Goal: Register for event/course

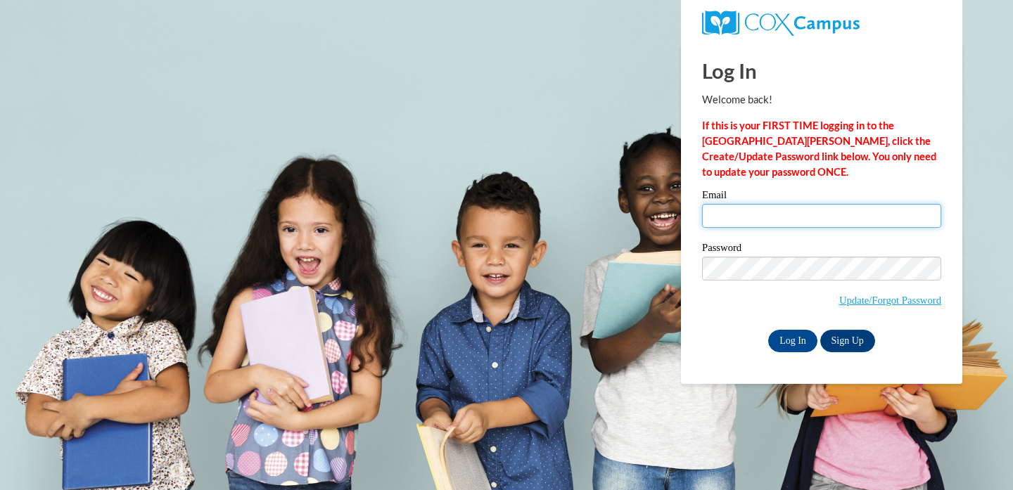
click at [765, 207] on input "Email" at bounding box center [821, 216] width 239 height 24
type input "[EMAIL_ADDRESS][DOMAIN_NAME]"
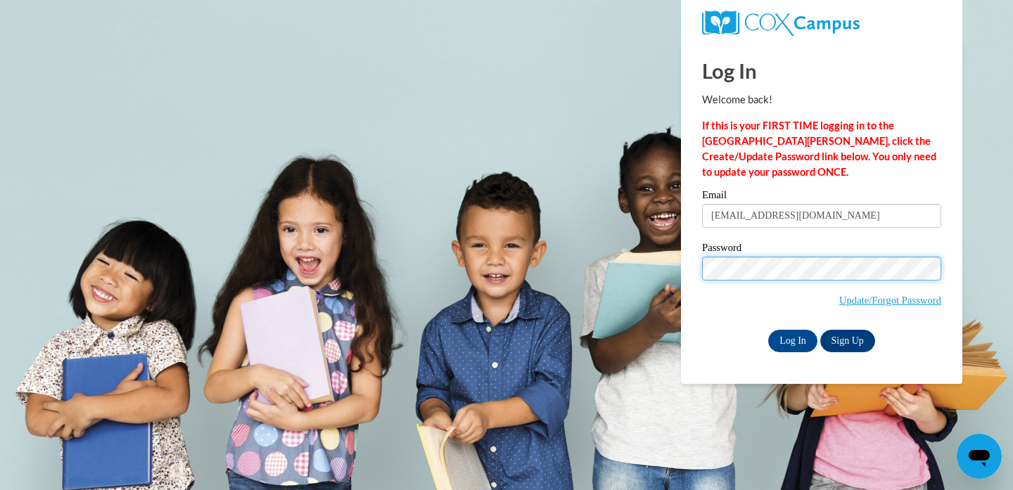
click at [791, 338] on input "Log In" at bounding box center [792, 341] width 49 height 23
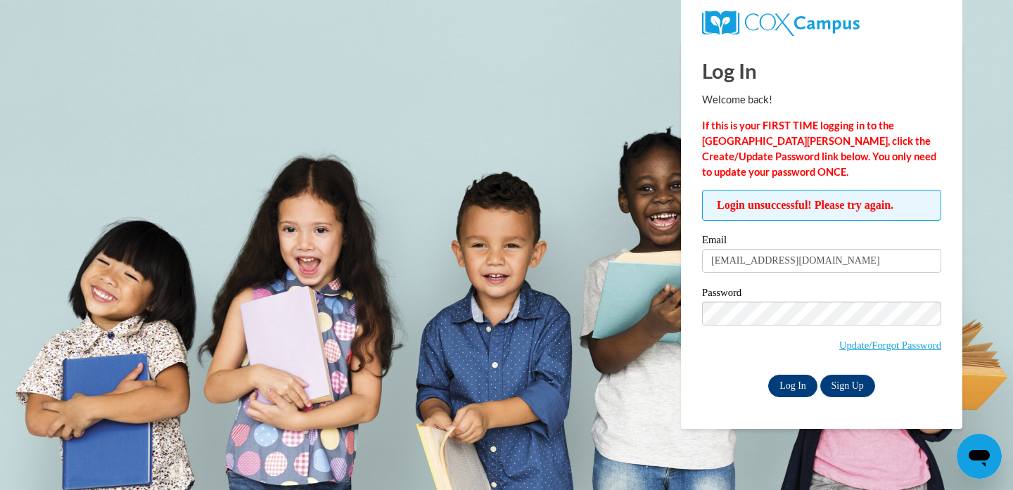
click at [791, 388] on input "Log In" at bounding box center [792, 386] width 49 height 23
click at [791, 383] on input "Log In" at bounding box center [792, 386] width 49 height 23
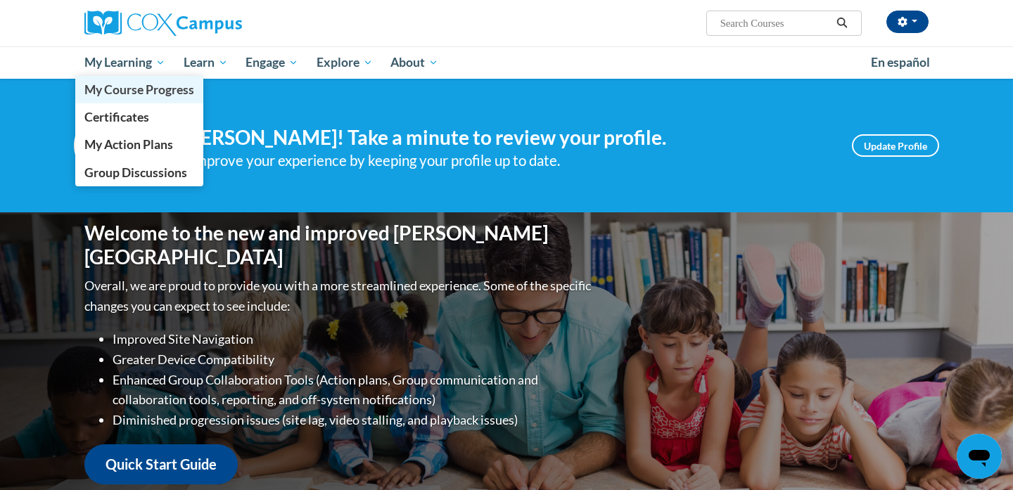
click at [146, 91] on span "My Course Progress" at bounding box center [139, 89] width 110 height 15
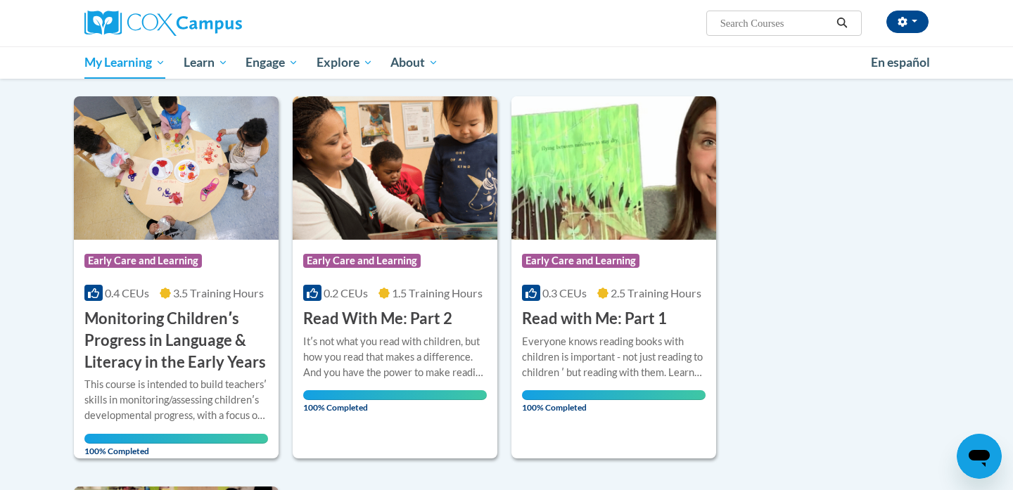
scroll to position [156, 0]
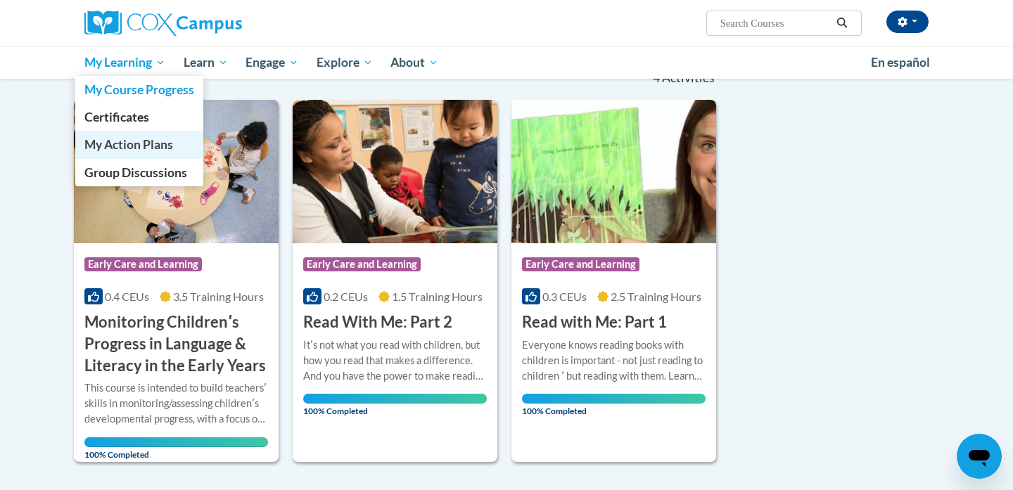
click at [145, 143] on span "My Action Plans" at bounding box center [128, 144] width 89 height 15
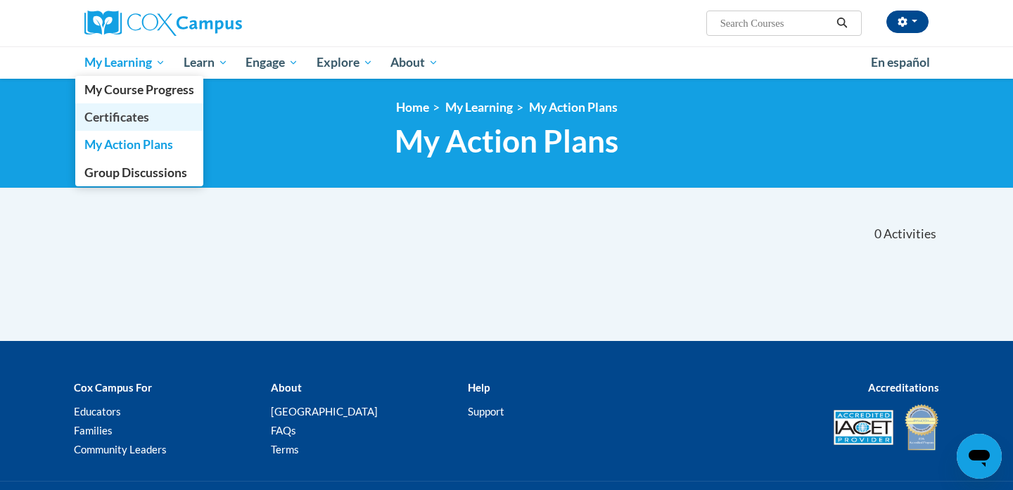
click at [143, 120] on span "Certificates" at bounding box center [116, 117] width 65 height 15
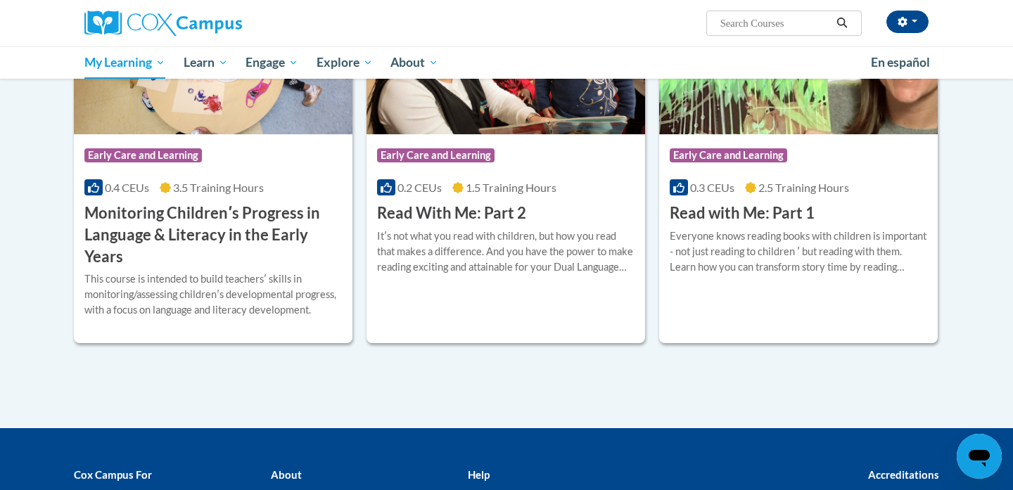
scroll to position [347, 0]
click at [259, 246] on h3 "Monitoring Childrenʹs Progress in Language & Literacy in the Early Years" at bounding box center [212, 235] width 257 height 65
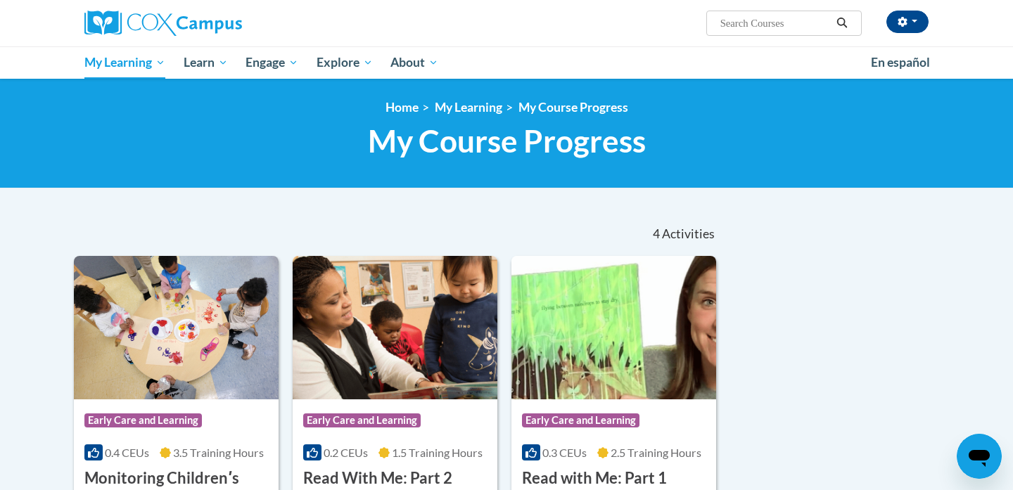
click at [802, 25] on input "Search..." at bounding box center [775, 23] width 113 height 17
type input "an ecosystem approach to developing the foundation for reading in the early yea…"
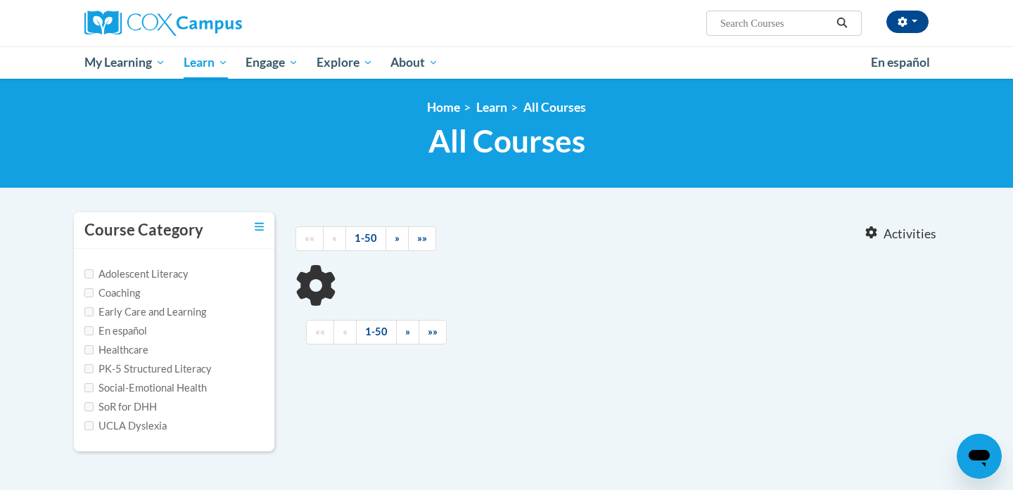
type input "an ecosystem approach to developing the foundation for reading in the early yea…"
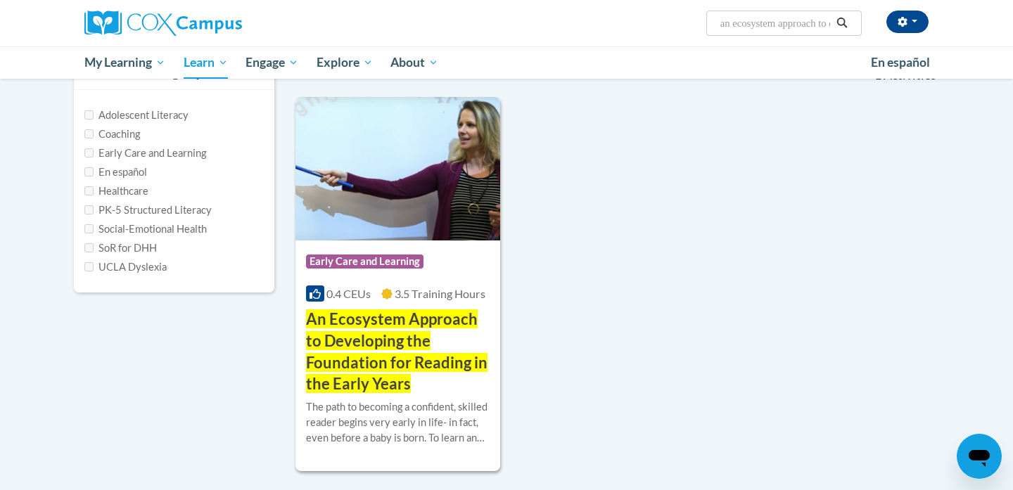
scroll to position [260, 0]
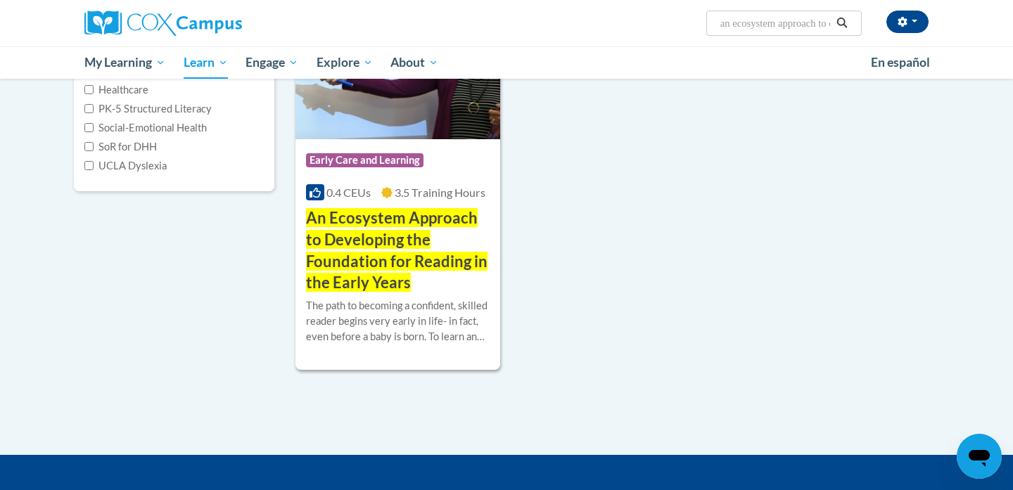
click at [469, 203] on div "Course Category: Early Care and Learning 0.4 CEUs 3.5 Training Hours COURSE An …" at bounding box center [397, 216] width 205 height 155
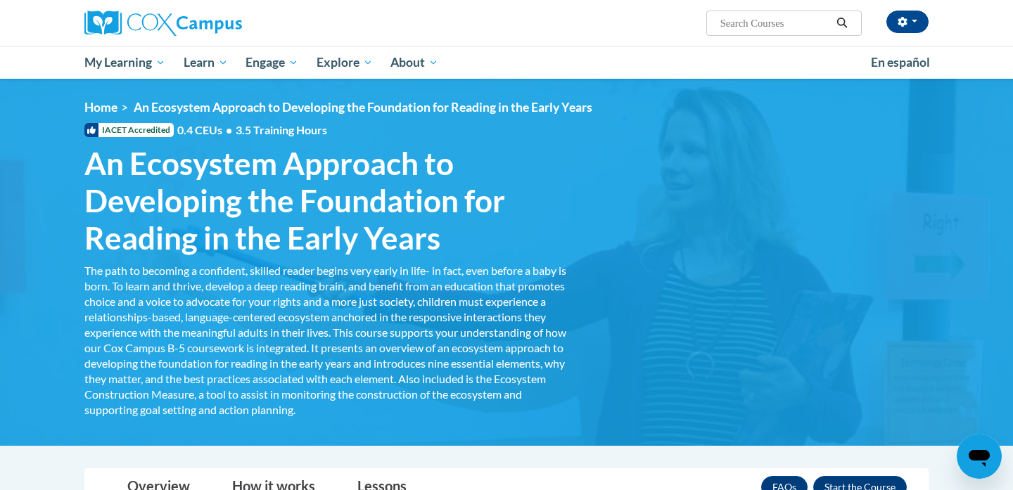
click at [796, 27] on input "Search..." at bounding box center [775, 23] width 113 height 17
type input "talk with me"
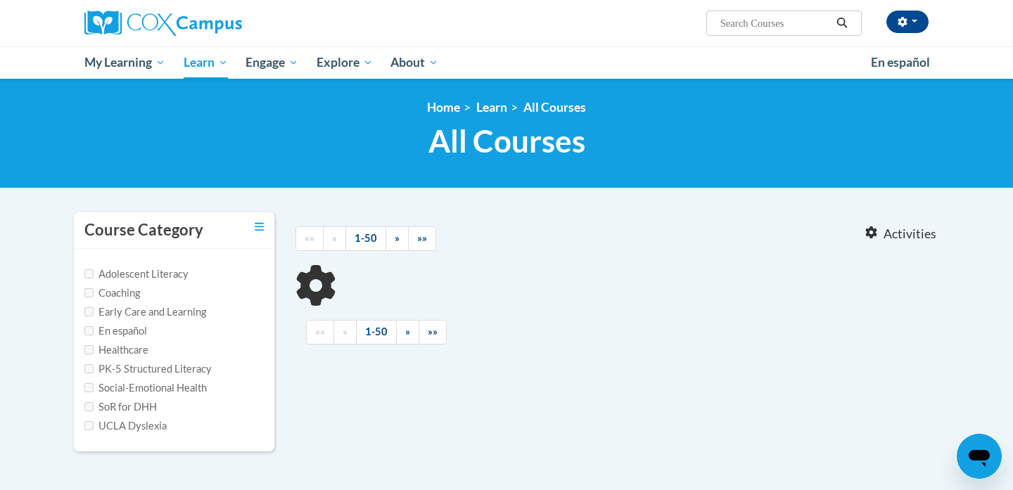
type input "talk with me"
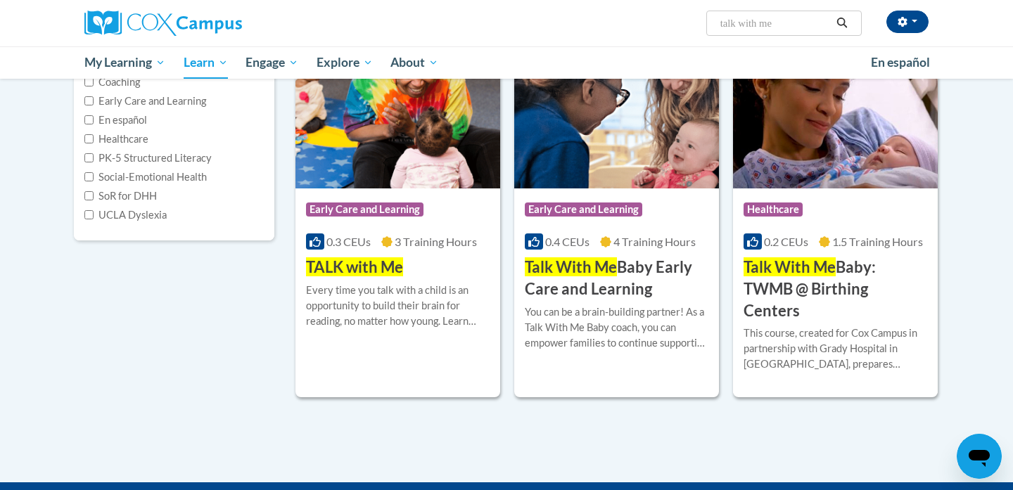
scroll to position [205, 0]
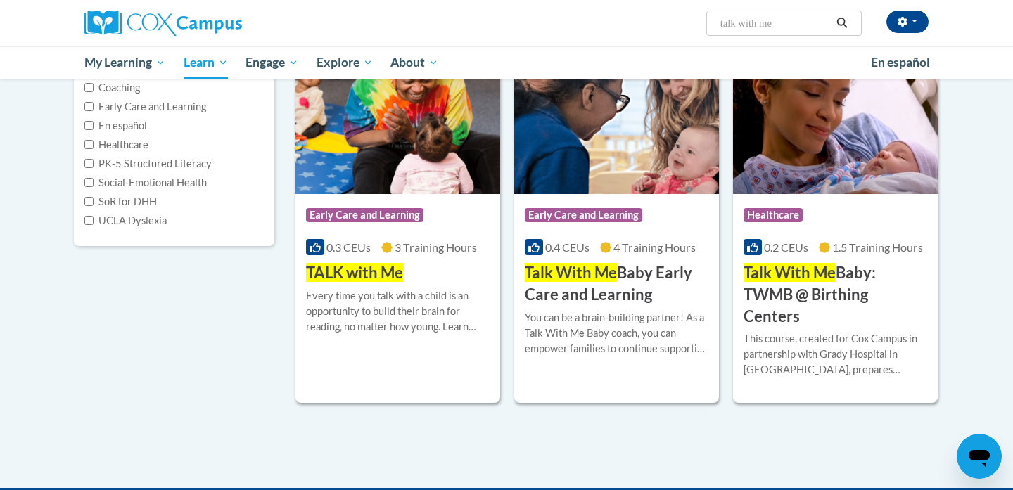
click at [456, 295] on div "Every time you talk with a child is an opportunity to build their brain for rea…" at bounding box center [398, 311] width 184 height 46
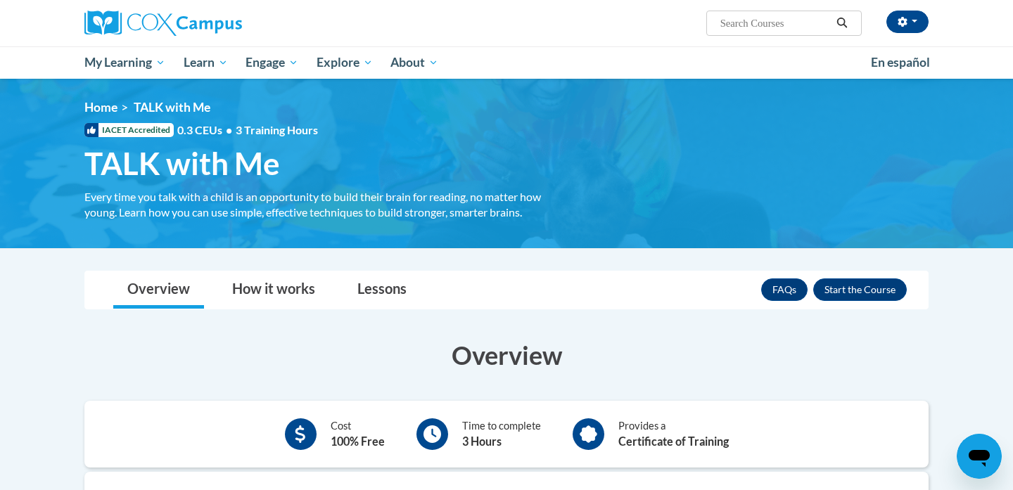
scroll to position [30, 0]
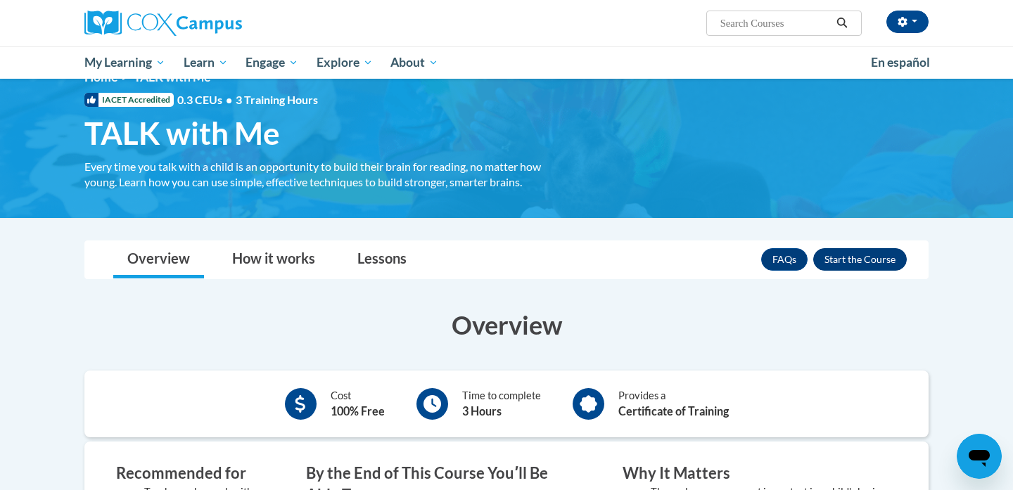
click at [838, 253] on button "Enroll" at bounding box center [860, 259] width 94 height 23
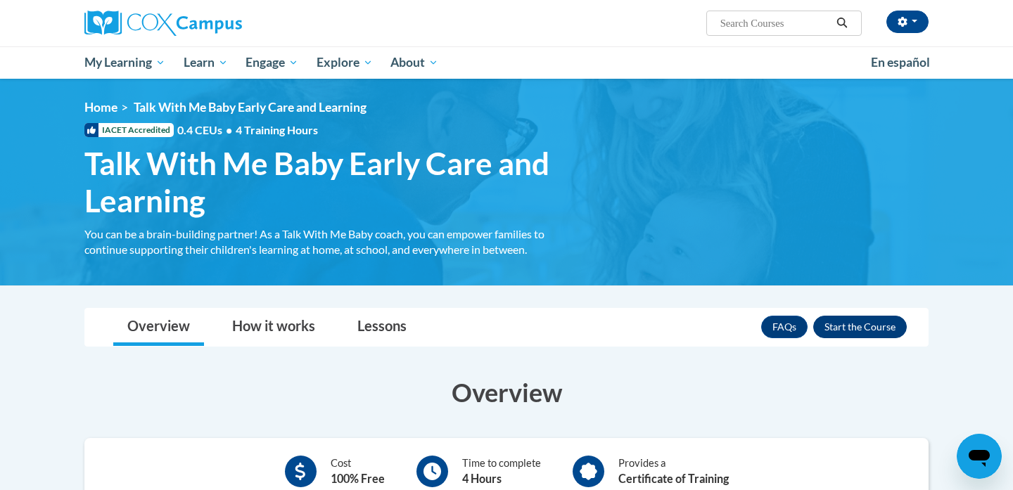
click at [880, 330] on button "Enroll" at bounding box center [860, 327] width 94 height 23
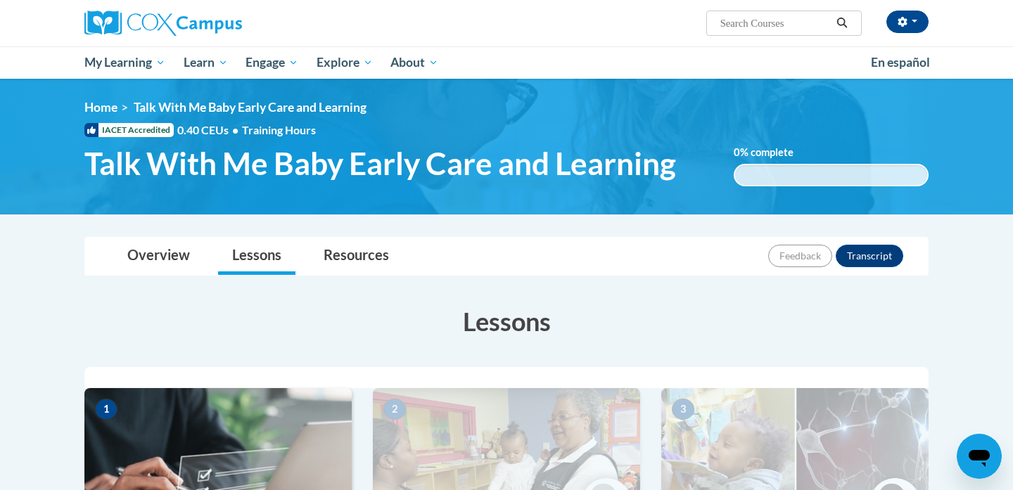
click at [757, 27] on input "Search..." at bounding box center [775, 23] width 113 height 17
type input "trauma informed practive"
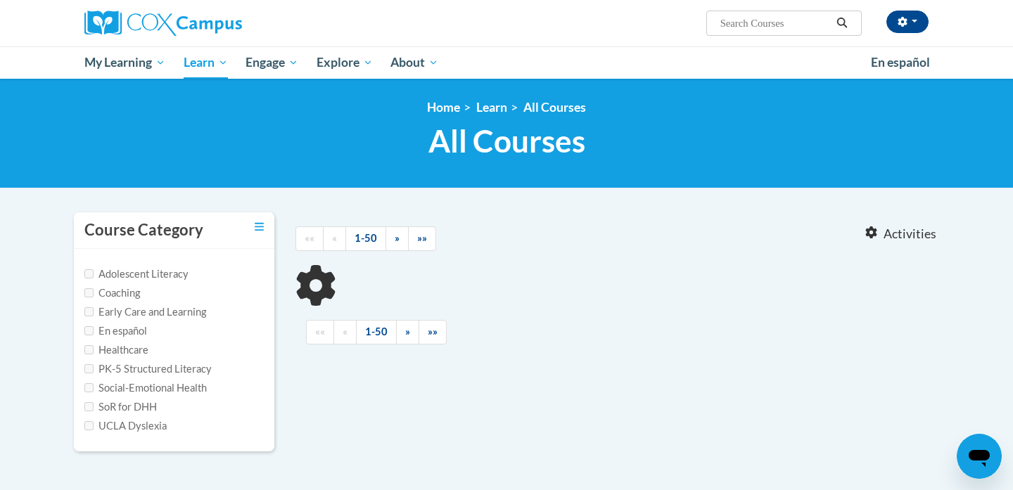
click at [766, 36] on span "Search Search..." at bounding box center [783, 23] width 155 height 25
click at [769, 27] on input "Search..." at bounding box center [775, 23] width 113 height 17
type input "trauma informed practice"
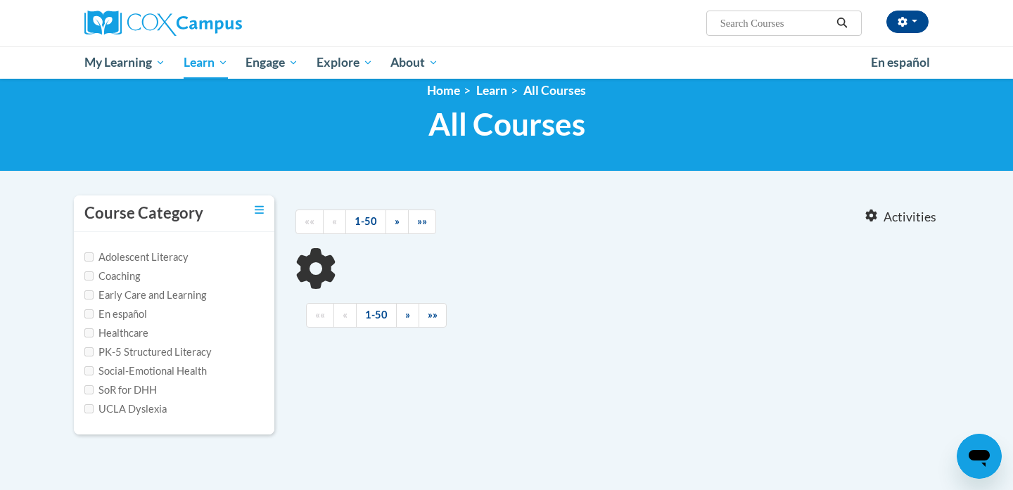
scroll to position [24, 0]
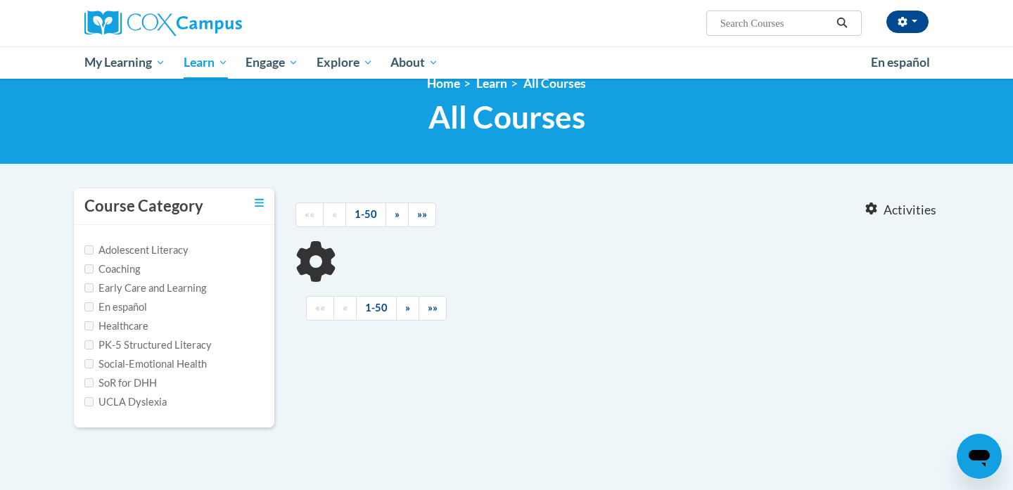
type input "trauma informed practice"
click at [753, 25] on input "trauma informed practice" at bounding box center [775, 23] width 113 height 17
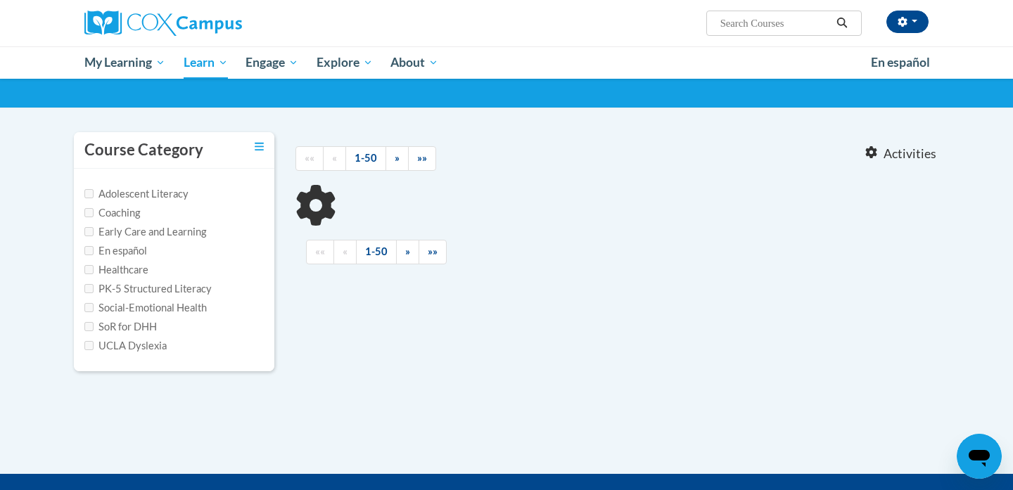
scroll to position [82, 0]
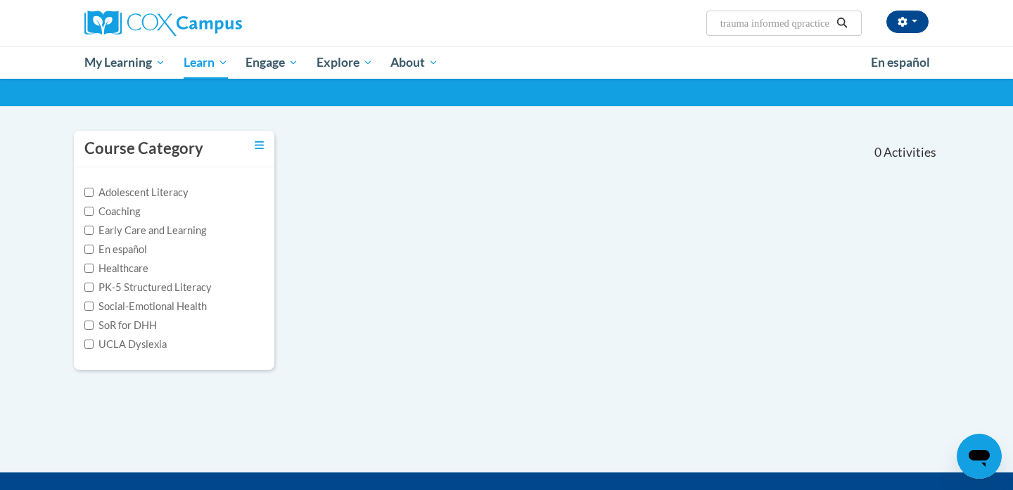
click at [798, 18] on input "trauma informed qpractice" at bounding box center [775, 23] width 113 height 17
drag, startPoint x: 829, startPoint y: 25, endPoint x: 724, endPoint y: 25, distance: 104.1
click at [724, 25] on input "trauma informed qpractice" at bounding box center [775, 23] width 113 height 17
type input "tce"
drag, startPoint x: 745, startPoint y: 32, endPoint x: 716, endPoint y: 27, distance: 29.3
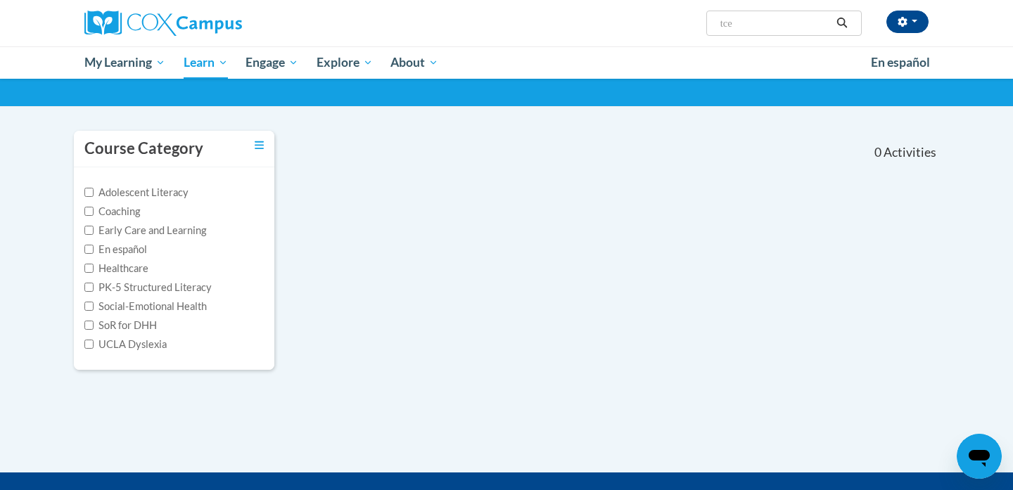
click at [716, 27] on span "Search Search... tce" at bounding box center [783, 23] width 155 height 25
drag, startPoint x: 747, startPoint y: 27, endPoint x: 673, endPoint y: 21, distance: 74.1
click at [673, 21] on div "Jordan Nord (America/Chicago UTC-05:00) My Profile Inbox My Transcripts Log Out…" at bounding box center [650, 18] width 577 height 36
type input "an ecosystem approach to developing the foundation"
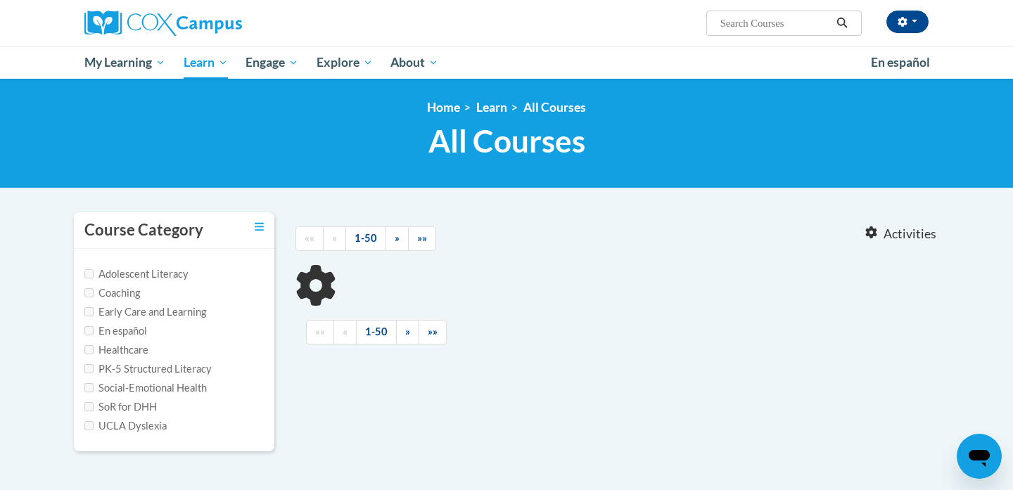
type input "an ecosystem approach to developing the foundation"
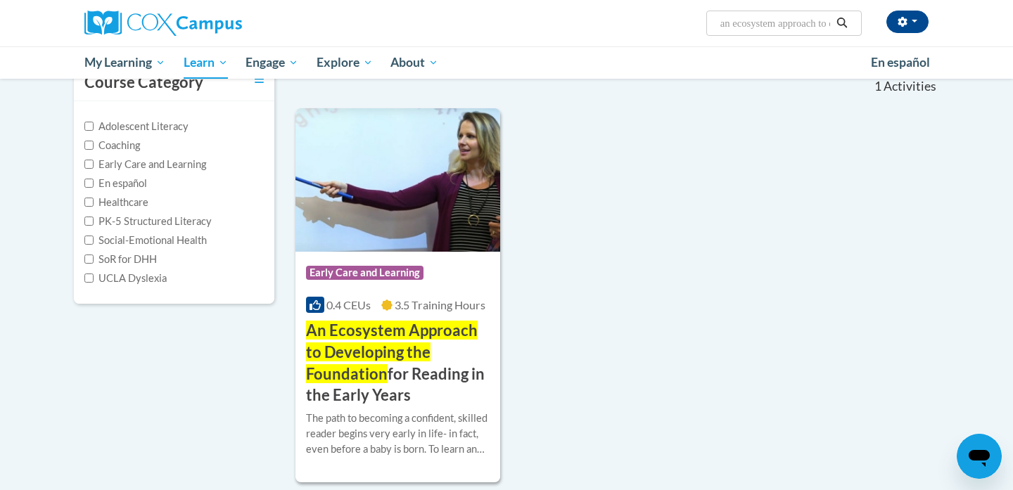
scroll to position [170, 0]
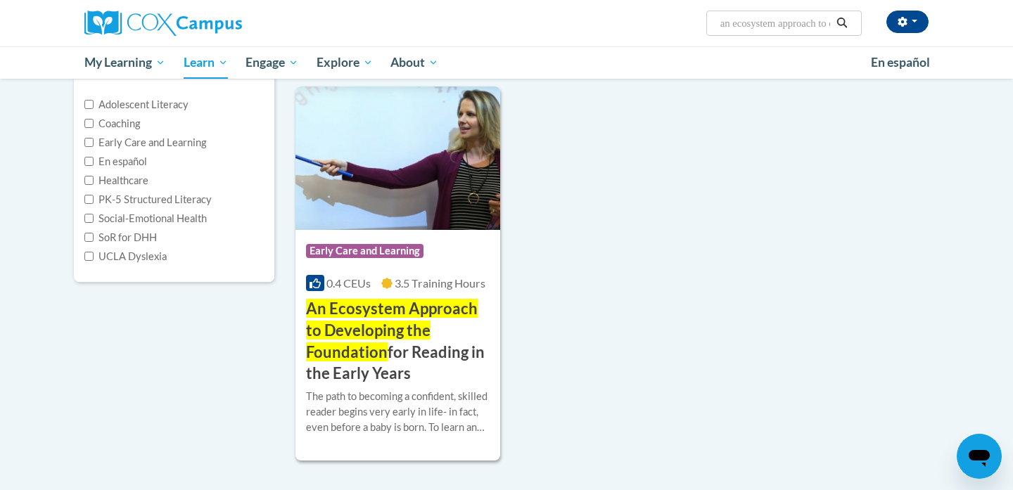
click at [431, 206] on img at bounding box center [397, 158] width 205 height 143
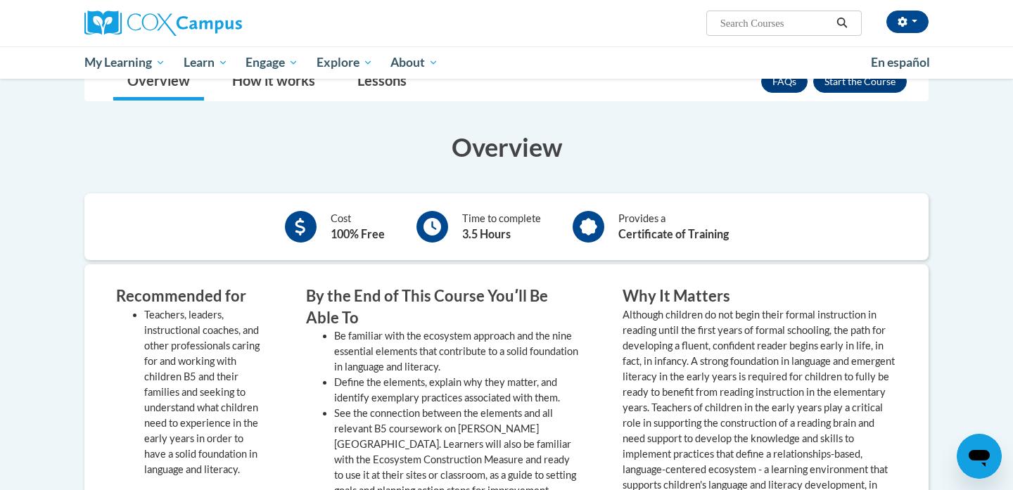
scroll to position [199, 0]
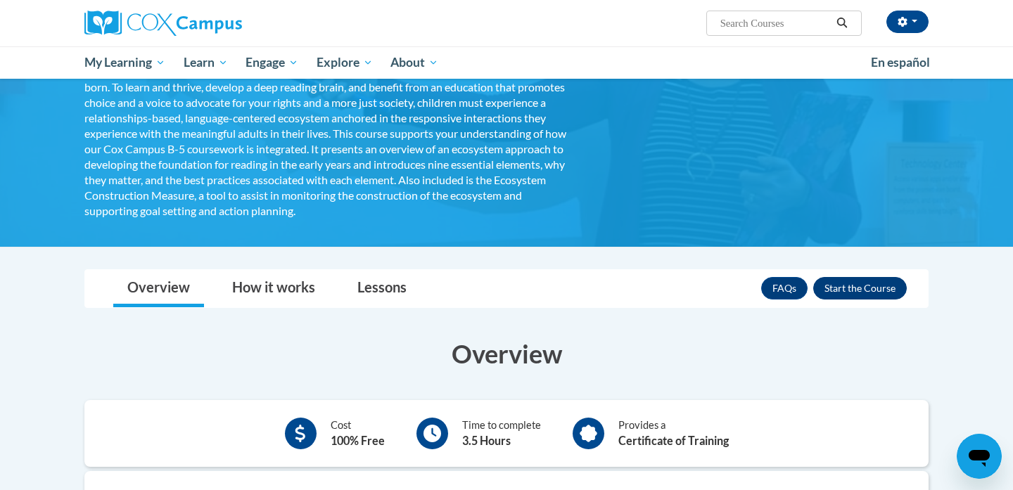
click at [849, 287] on button "Enroll" at bounding box center [860, 288] width 94 height 23
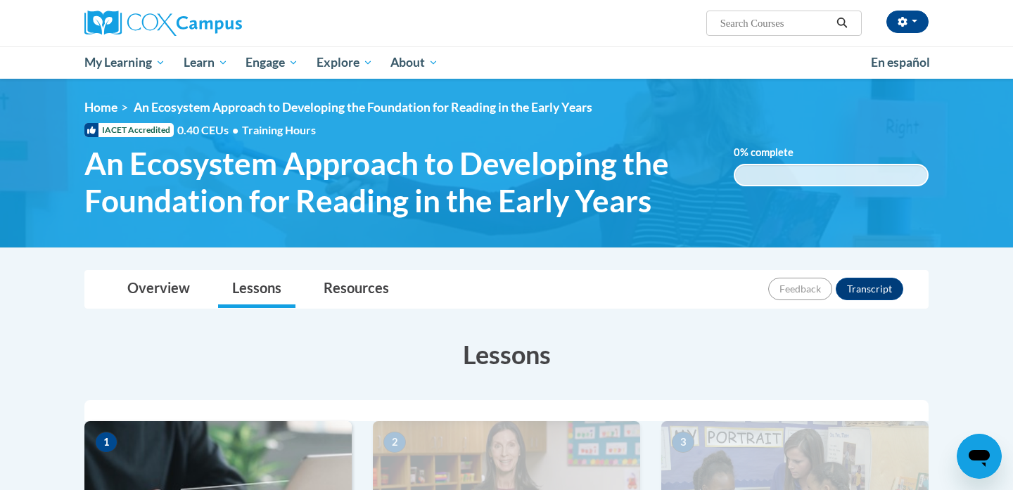
click at [803, 33] on span "Search Search..." at bounding box center [783, 23] width 155 height 25
click at [802, 23] on input "Search..." at bounding box center [775, 23] width 113 height 17
type input "trauma"
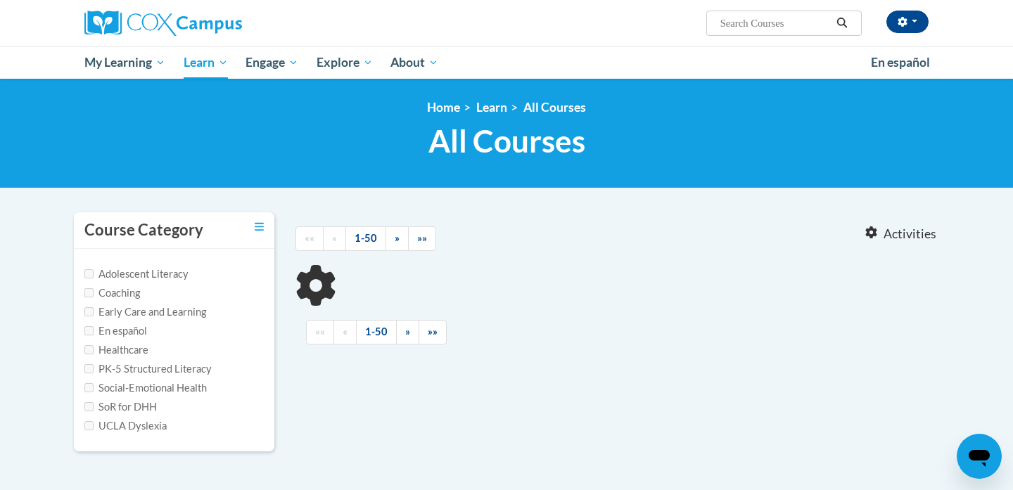
type input "trauma"
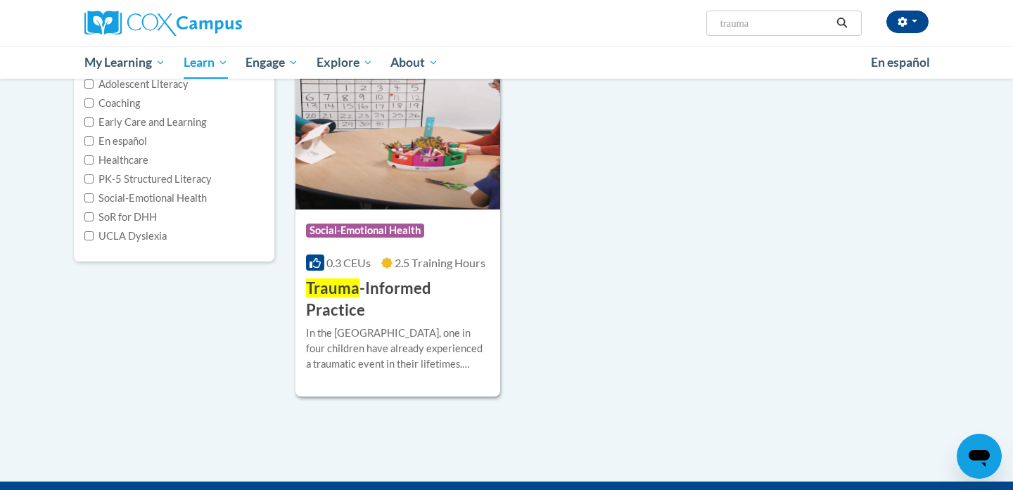
scroll to position [204, 0]
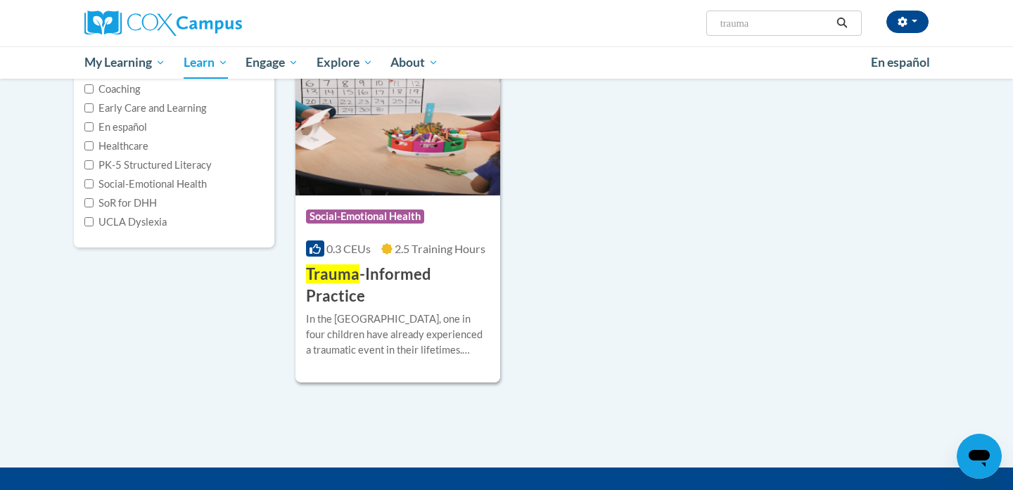
click at [440, 312] on div "In the [GEOGRAPHIC_DATA], one in four children have already experienced a traum…" at bounding box center [398, 335] width 184 height 46
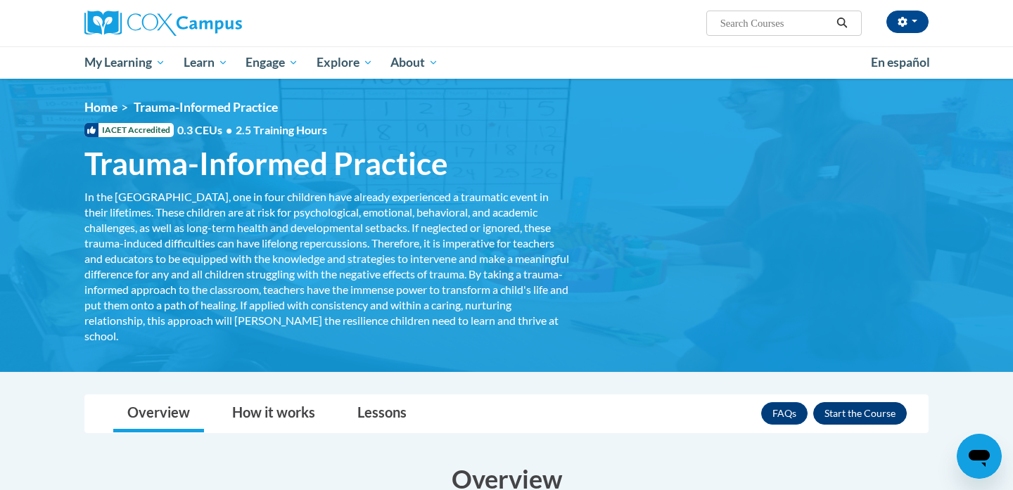
click at [842, 416] on button "Enroll" at bounding box center [860, 413] width 94 height 23
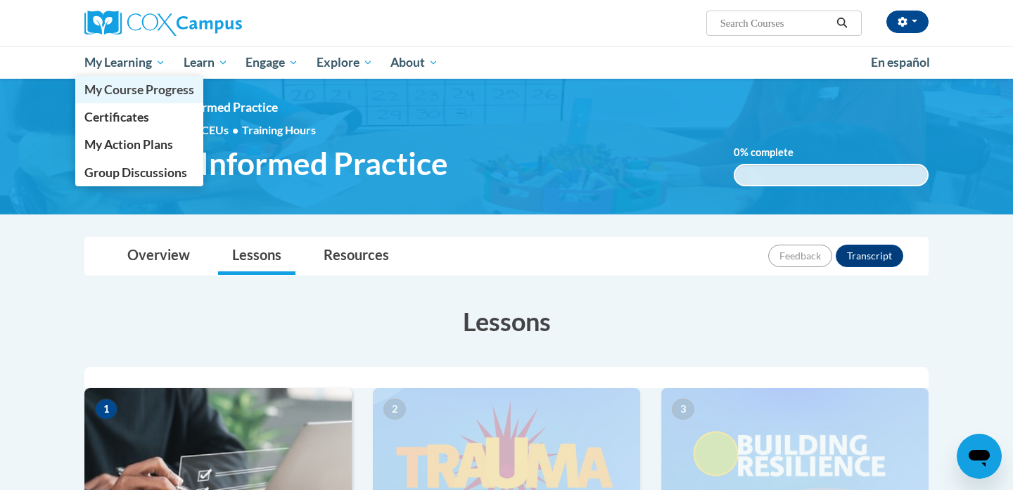
click at [154, 95] on span "My Course Progress" at bounding box center [139, 89] width 110 height 15
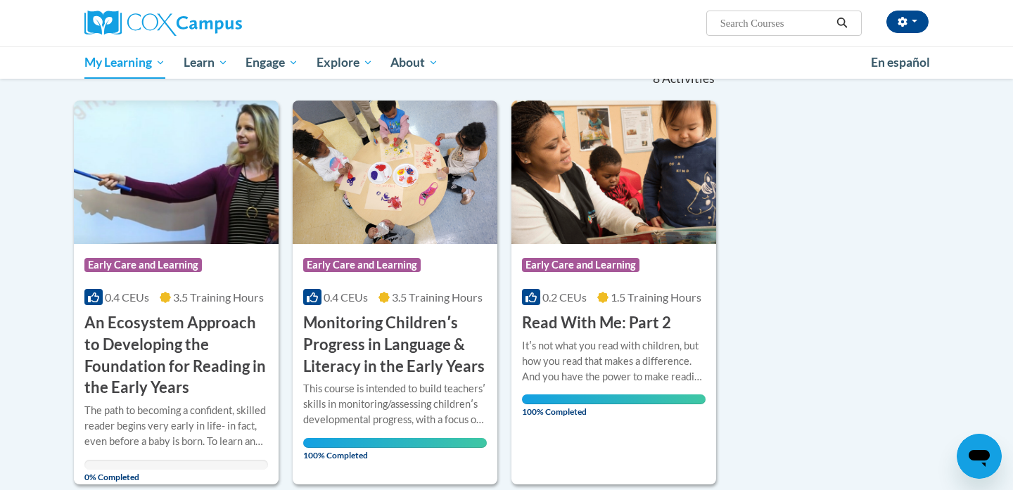
scroll to position [158, 0]
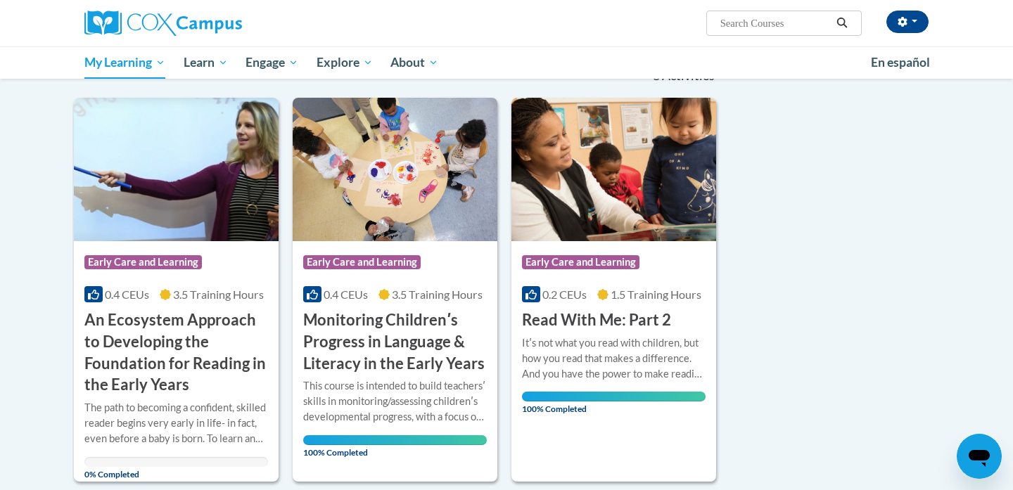
click at [184, 368] on h3 "An Ecosystem Approach to Developing the Foundation for Reading in the Early Yea…" at bounding box center [176, 352] width 184 height 87
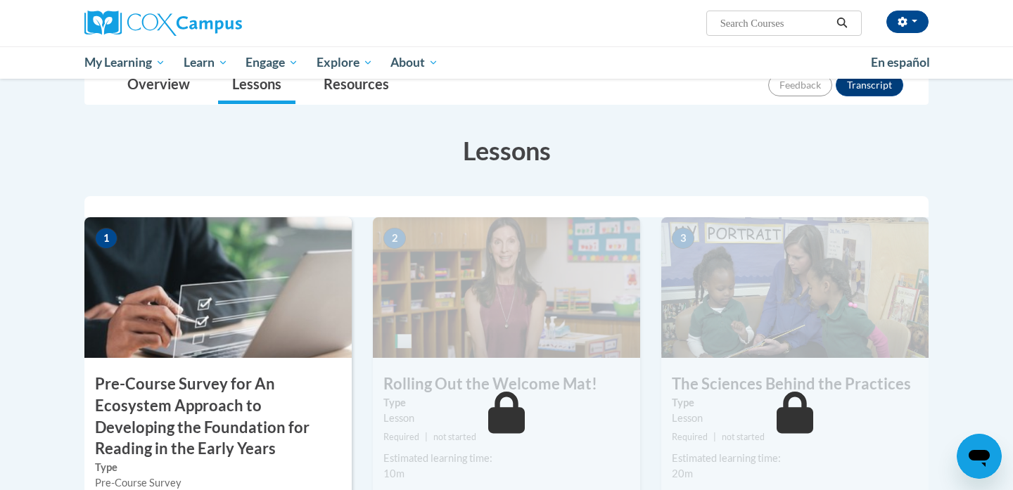
scroll to position [222, 0]
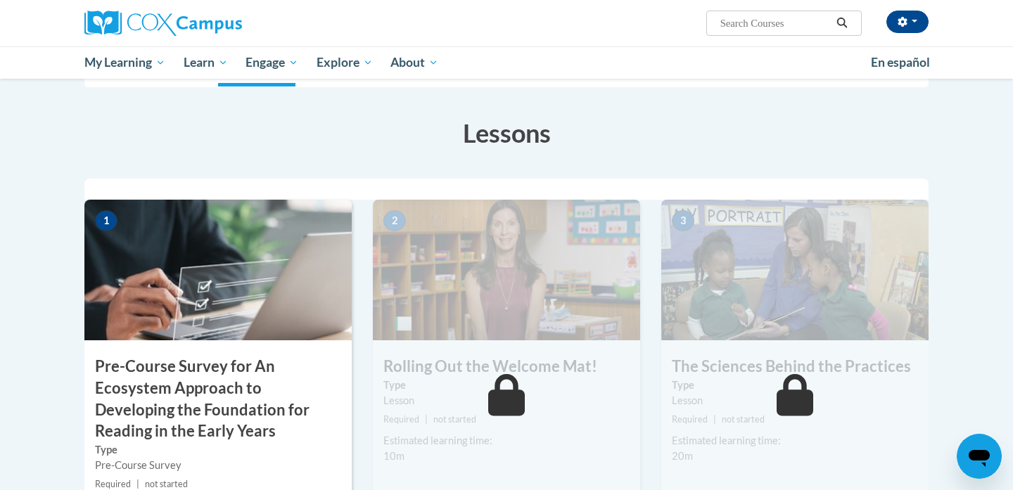
click at [286, 423] on h3 "Pre-Course Survey for An Ecosystem Approach to Developing the Foundation for Re…" at bounding box center [217, 399] width 267 height 87
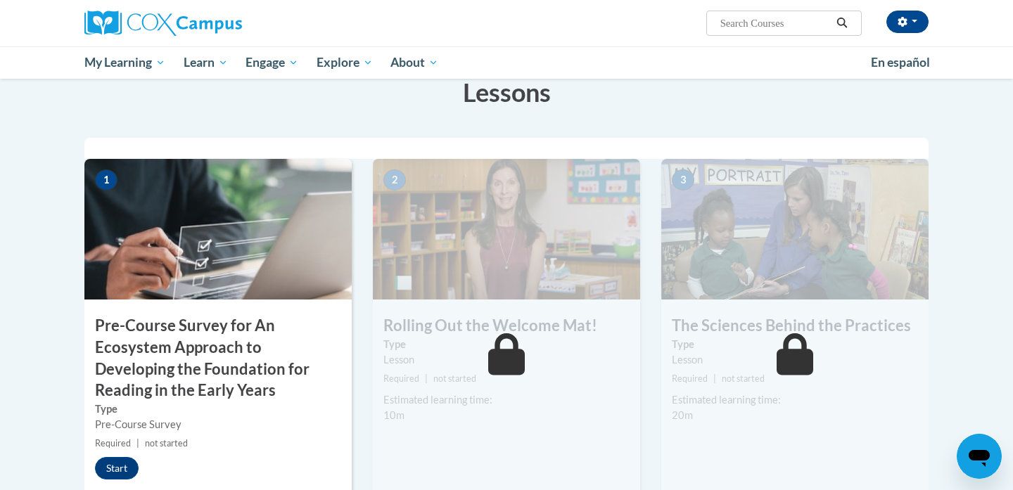
scroll to position [269, 0]
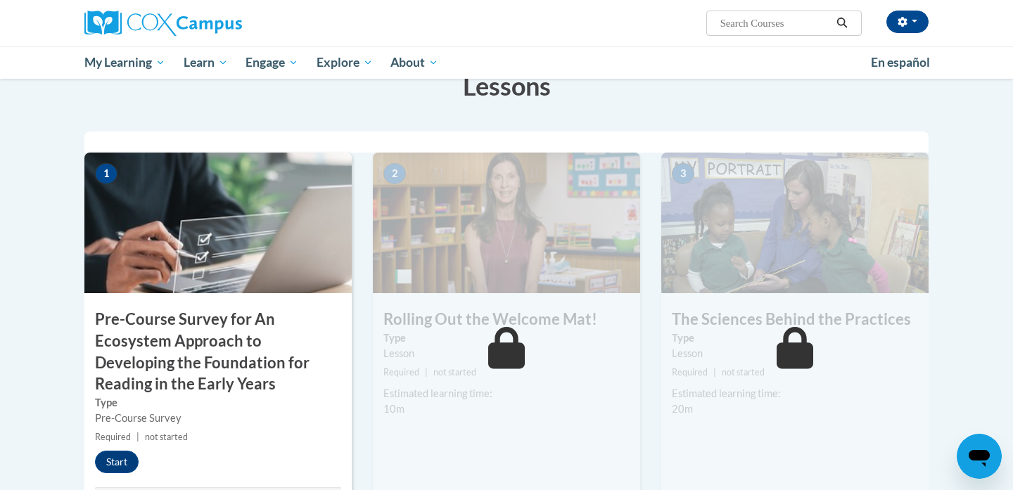
click at [288, 370] on h3 "Pre-Course Survey for An Ecosystem Approach to Developing the Foundation for Re…" at bounding box center [217, 352] width 267 height 87
click at [117, 451] on button "Start" at bounding box center [117, 462] width 44 height 23
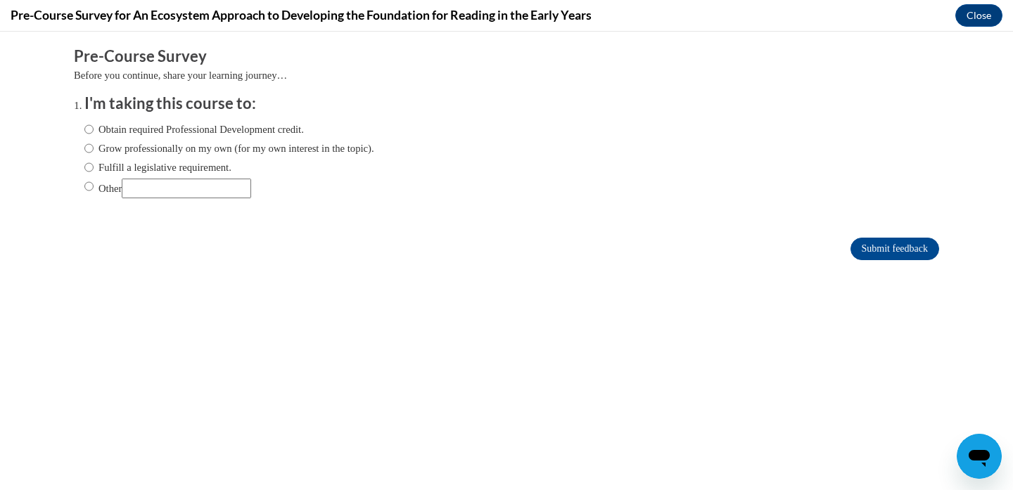
scroll to position [0, 0]
click at [205, 130] on label "Obtain required Professional Development credit." at bounding box center [193, 129] width 219 height 15
click at [94, 130] on input "Obtain required Professional Development credit." at bounding box center [88, 129] width 9 height 15
radio input "true"
click at [872, 242] on input "Submit feedback" at bounding box center [894, 249] width 89 height 23
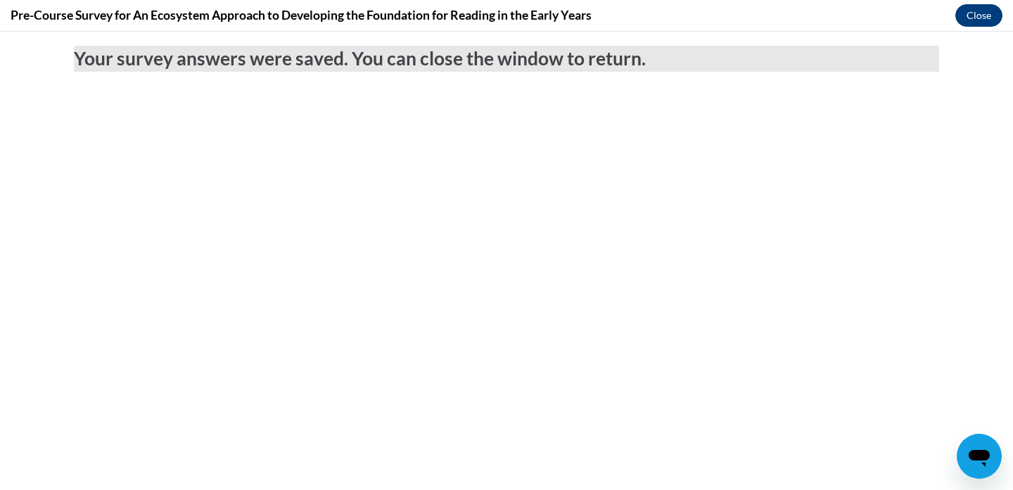
click at [979, 20] on button "Close" at bounding box center [978, 15] width 47 height 23
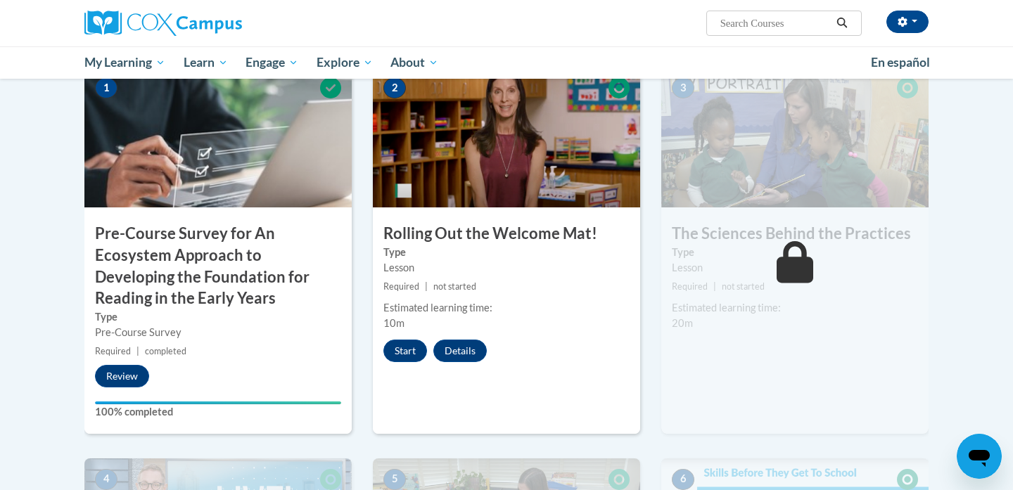
scroll to position [354, 0]
click at [404, 354] on button "Start" at bounding box center [405, 351] width 44 height 23
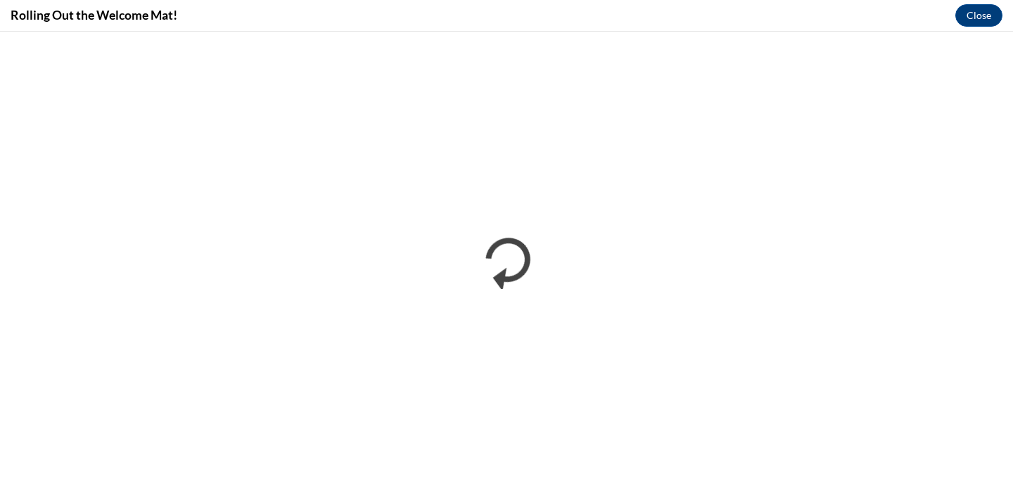
scroll to position [0, 0]
